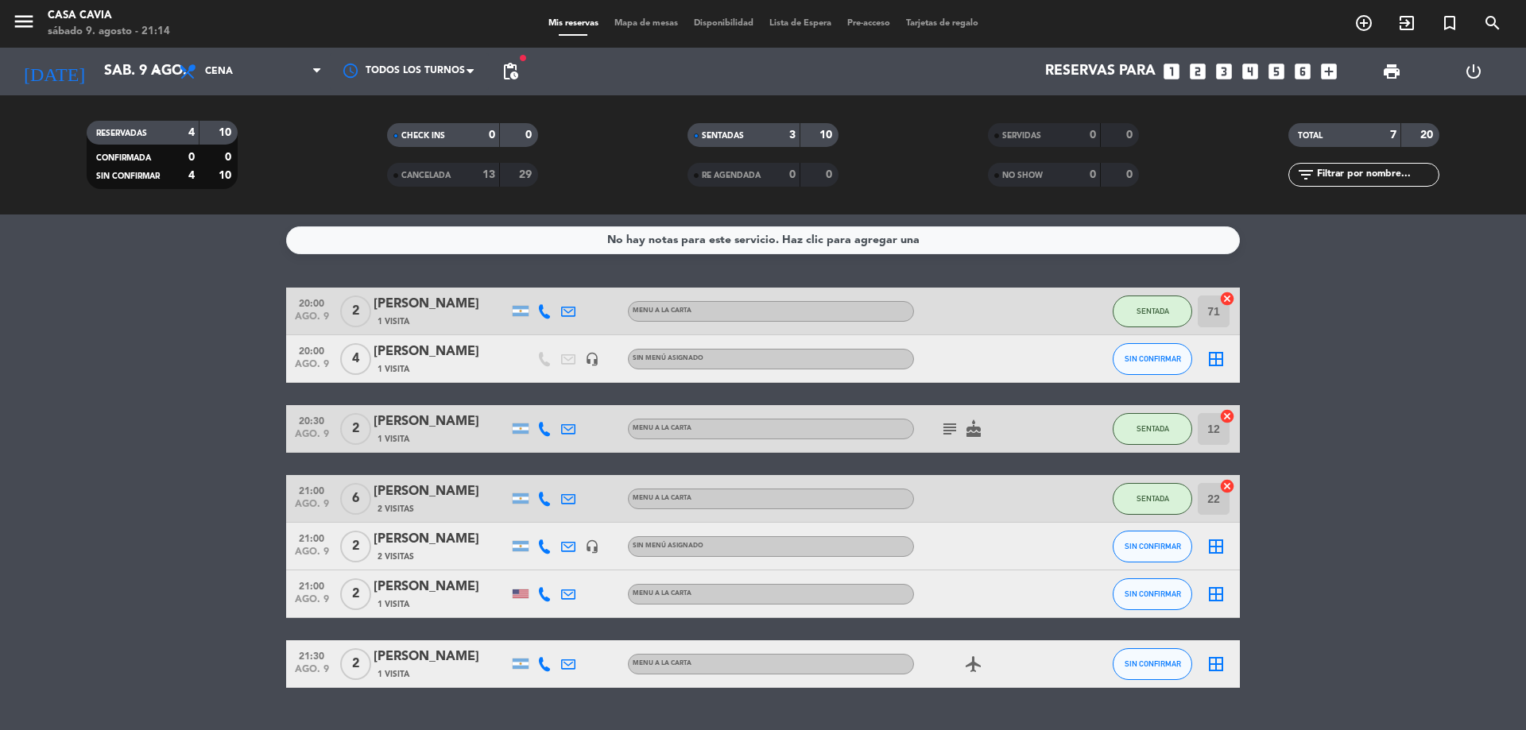
scroll to position [37, 0]
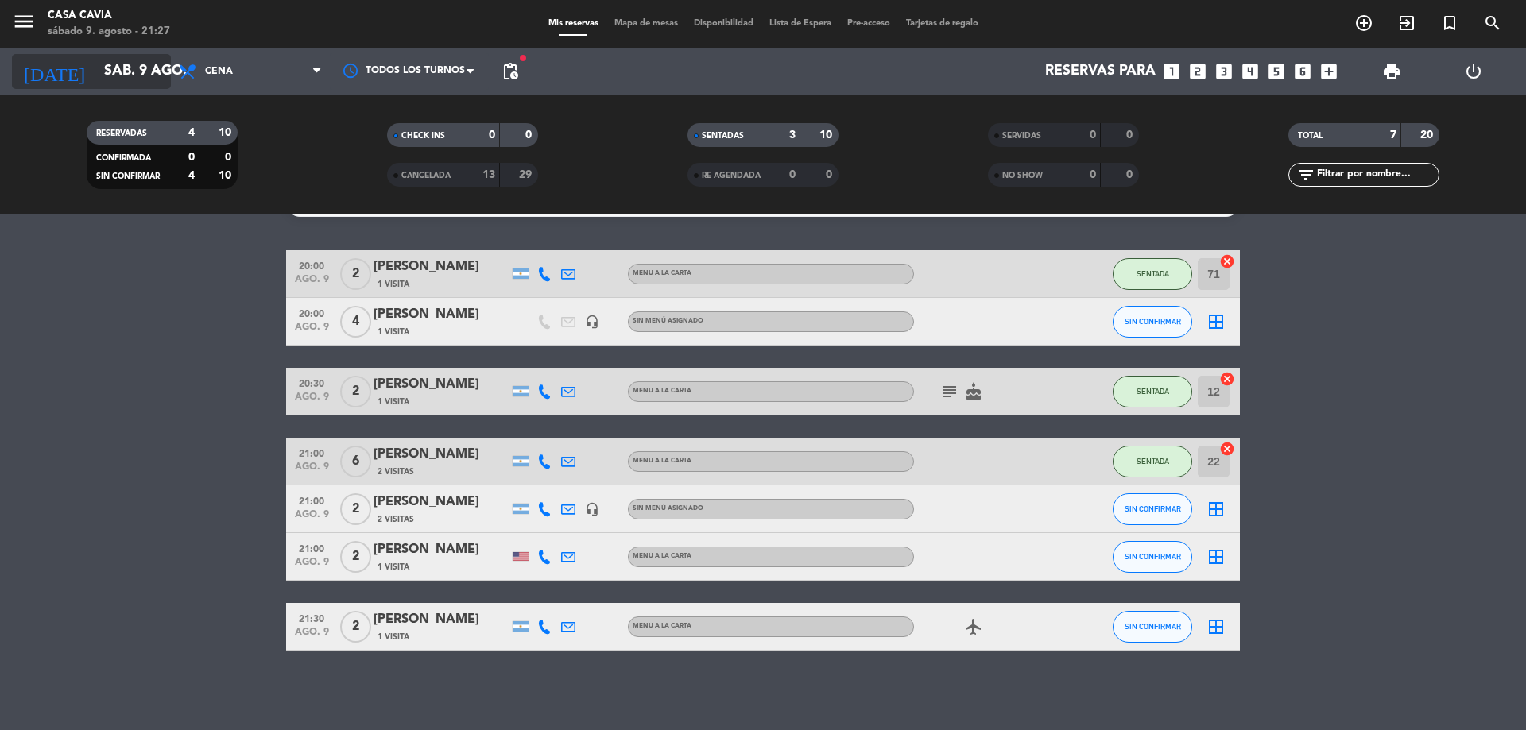
click at [154, 74] on icon "arrow_drop_down" at bounding box center [157, 71] width 19 height 19
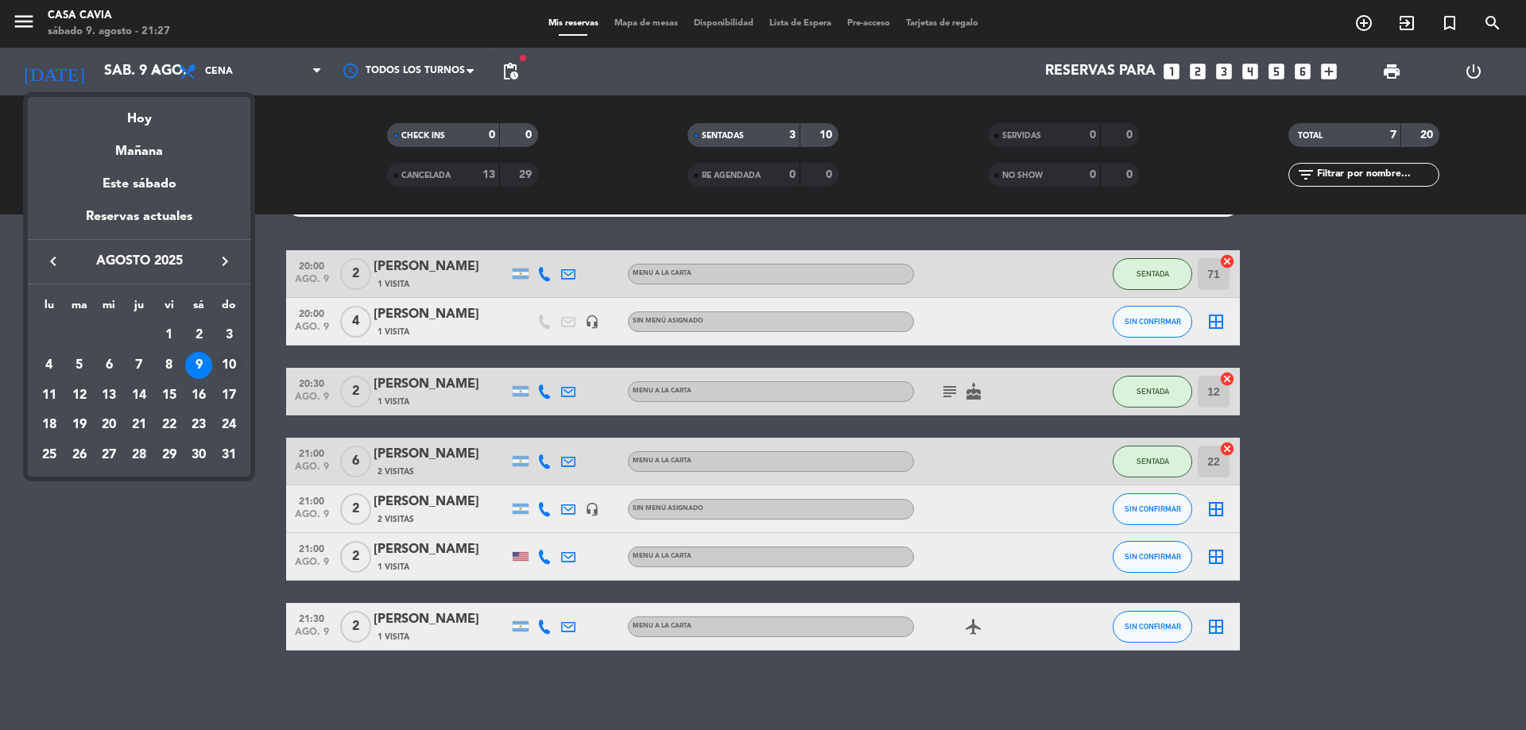
click at [233, 365] on div "10" at bounding box center [228, 365] width 27 height 27
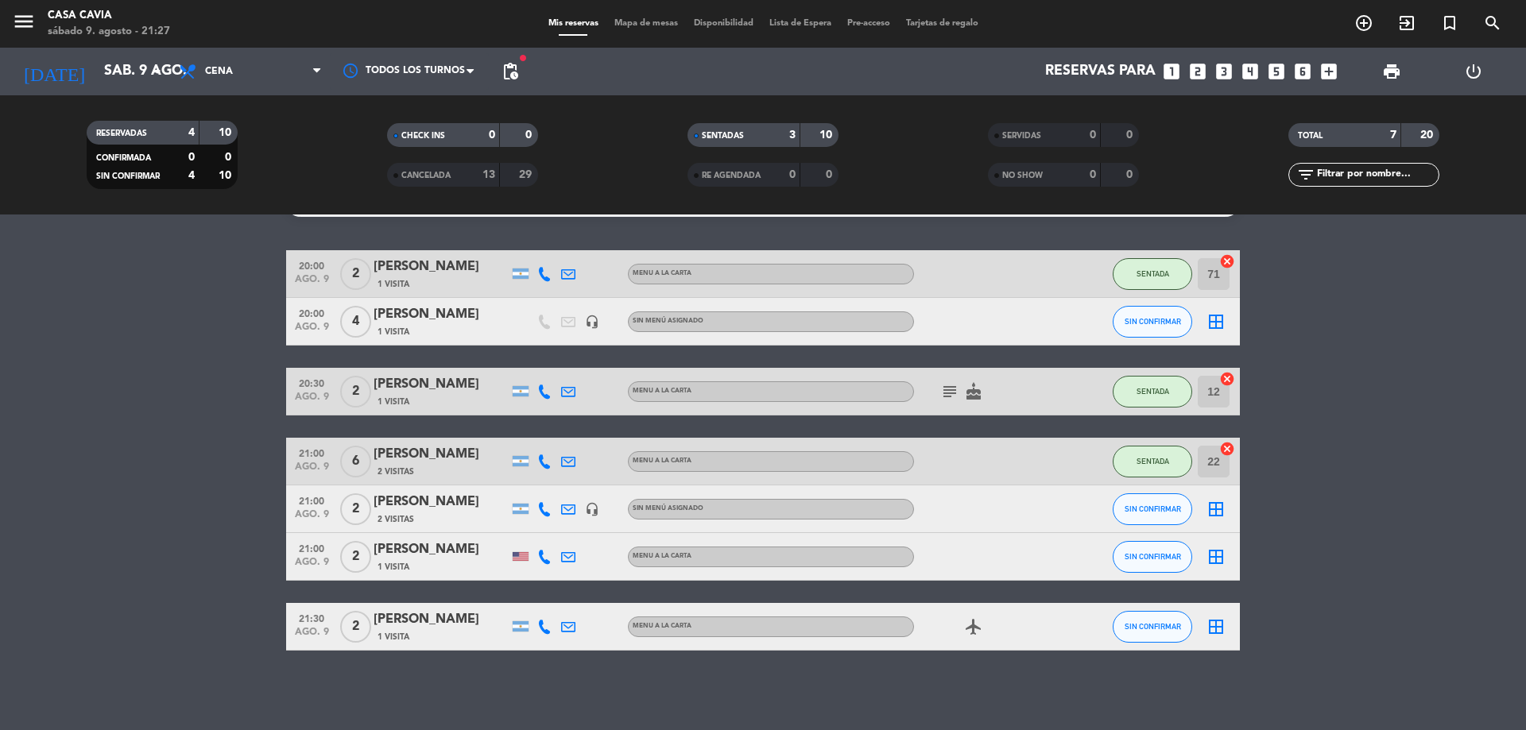
type input "dom. 10 ago."
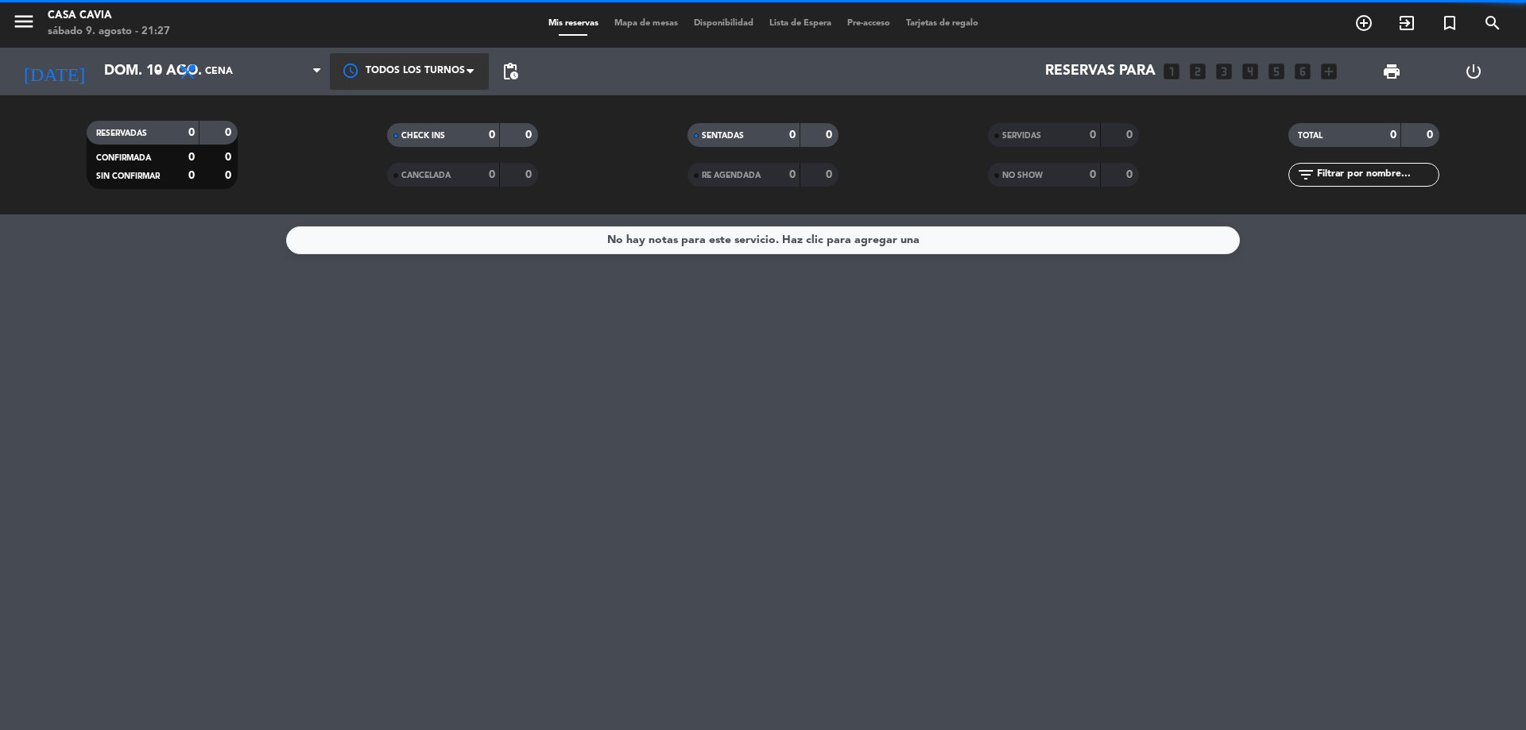
scroll to position [0, 0]
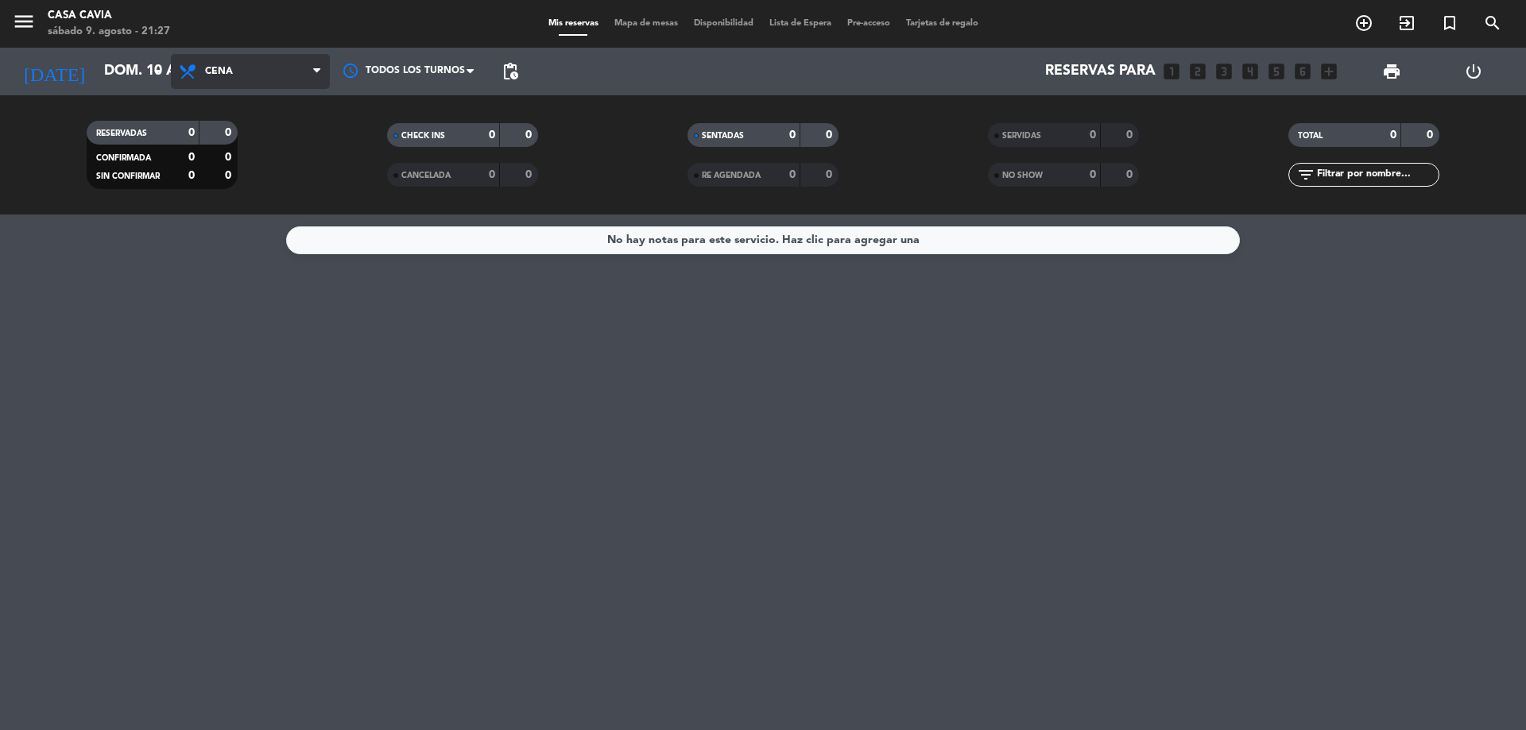
click at [227, 66] on span "Cena" at bounding box center [219, 71] width 28 height 11
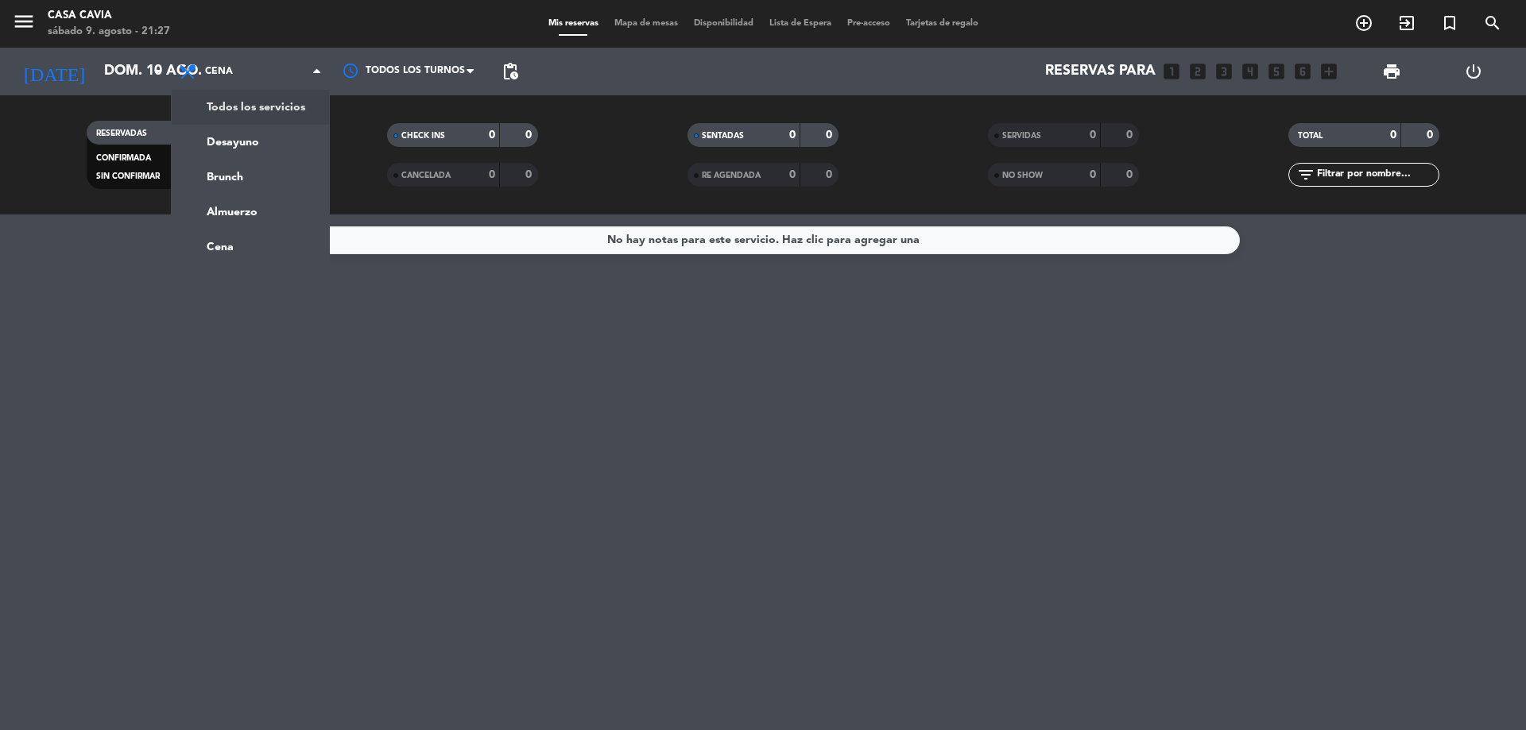
click at [252, 107] on div "menu Casa Cavia [DATE] 9. agosto - 21:27 Mis reservas Mapa de mesas Disponibili…" at bounding box center [763, 107] width 1526 height 215
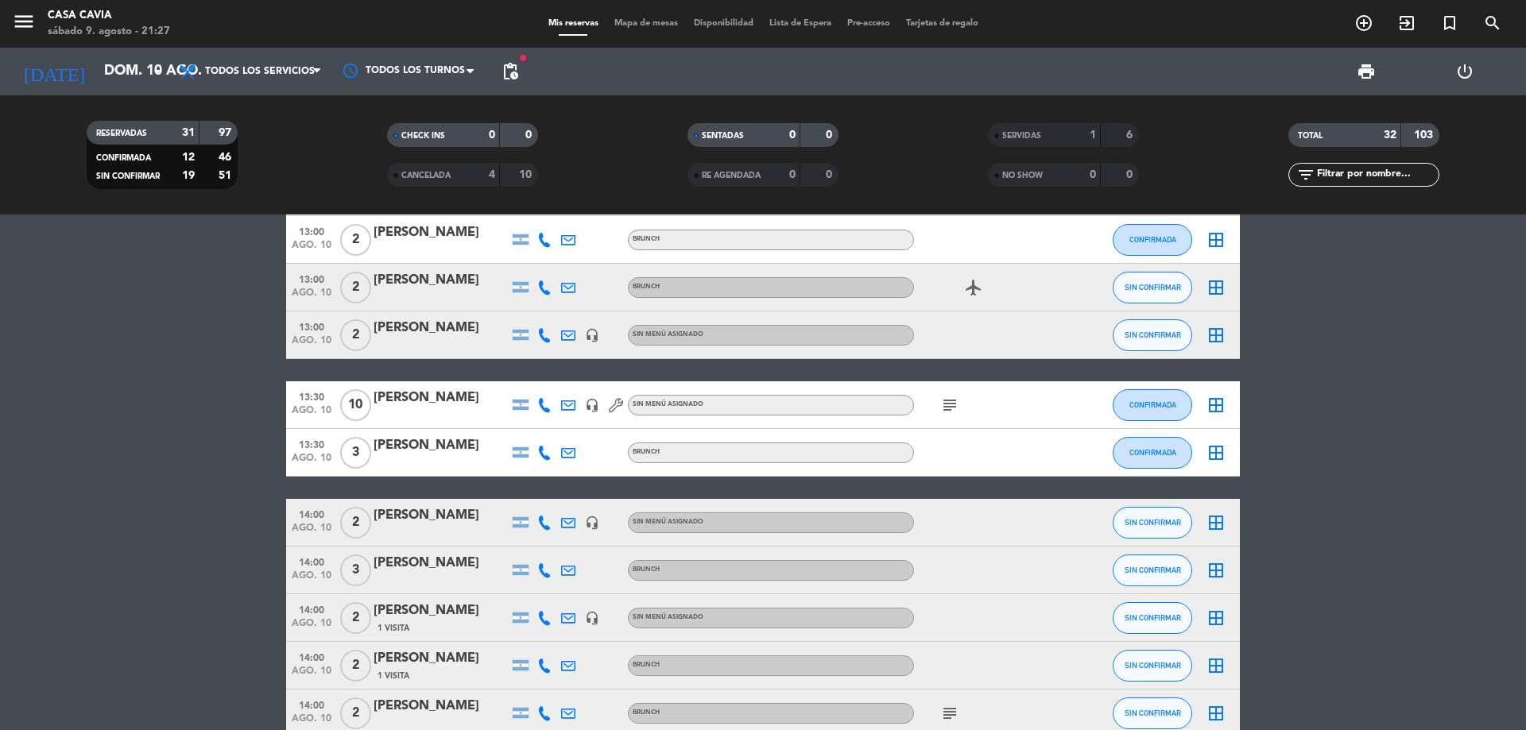
scroll to position [481, 0]
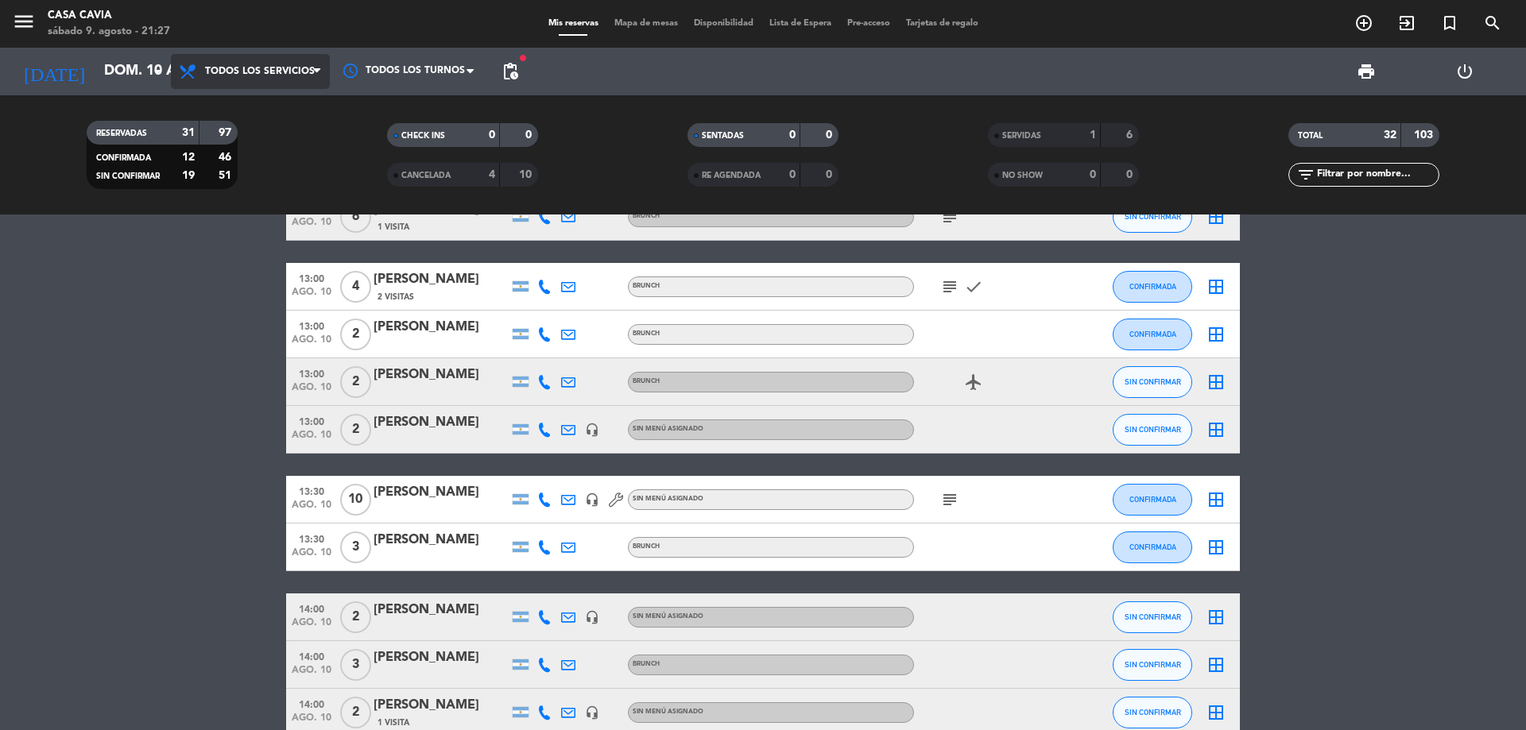
click at [240, 67] on span "Todos los servicios" at bounding box center [260, 71] width 110 height 11
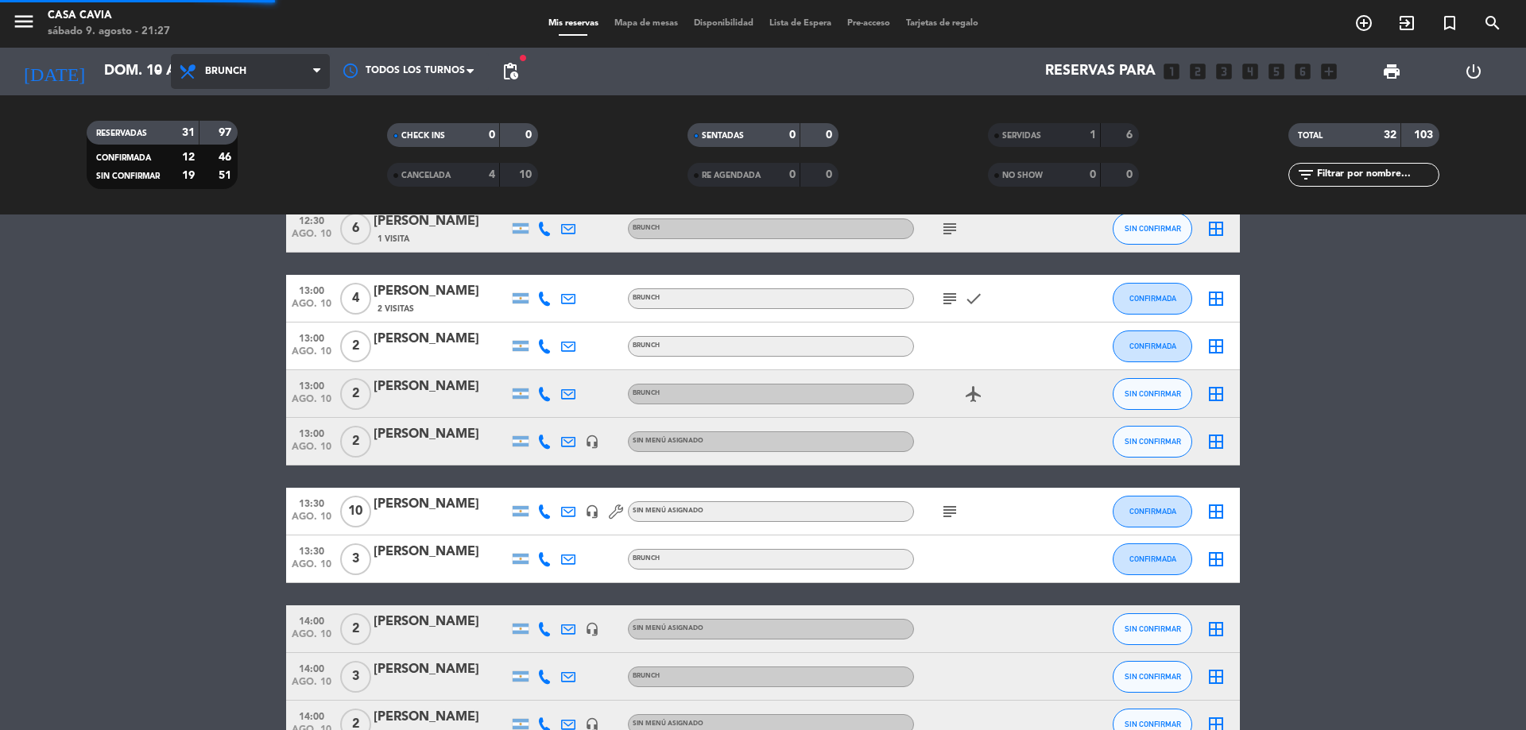
click at [261, 168] on div "menu Casa Cavia [DATE] 9. agosto - 21:27 Mis reservas Mapa de mesas Disponibili…" at bounding box center [763, 107] width 1526 height 215
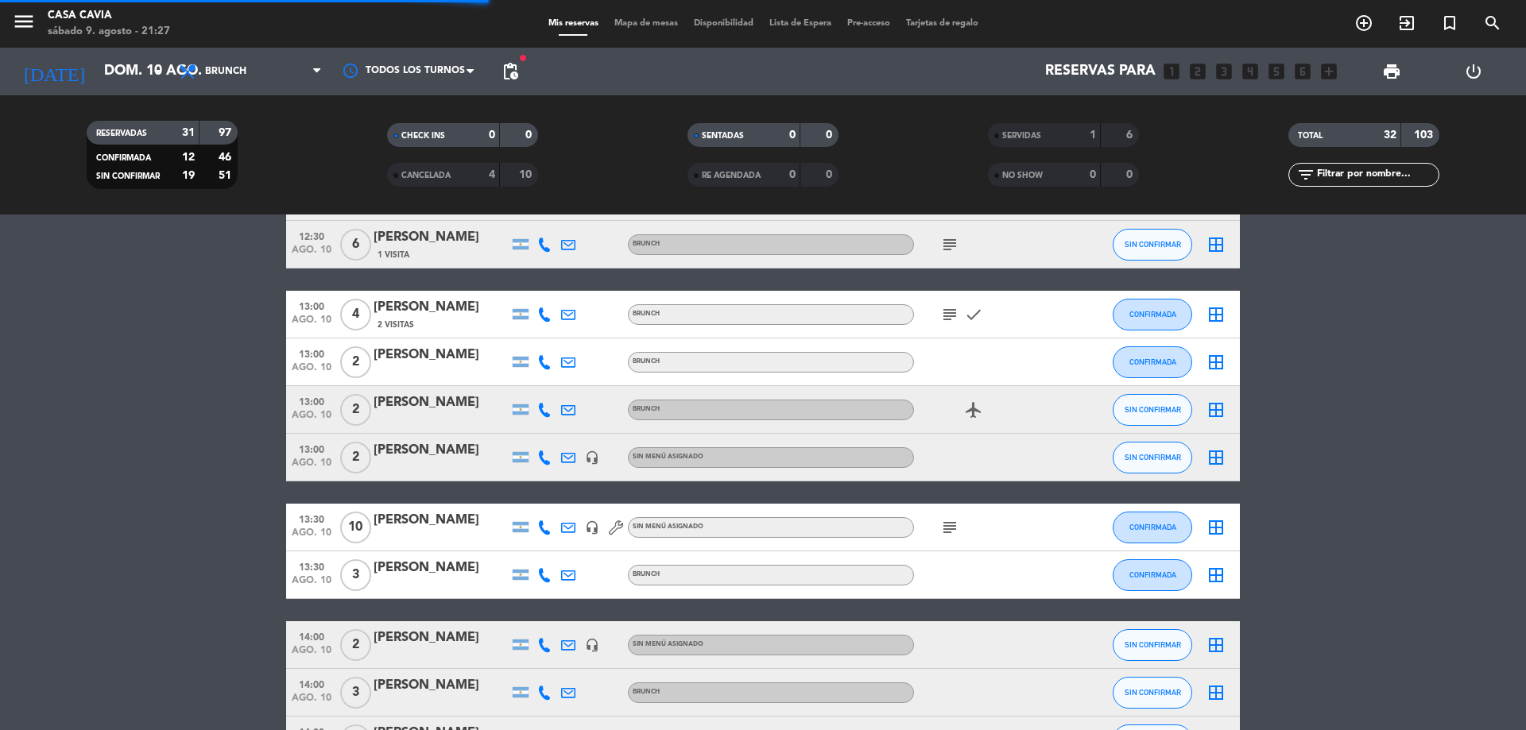
scroll to position [521, 0]
